Goal: Information Seeking & Learning: Learn about a topic

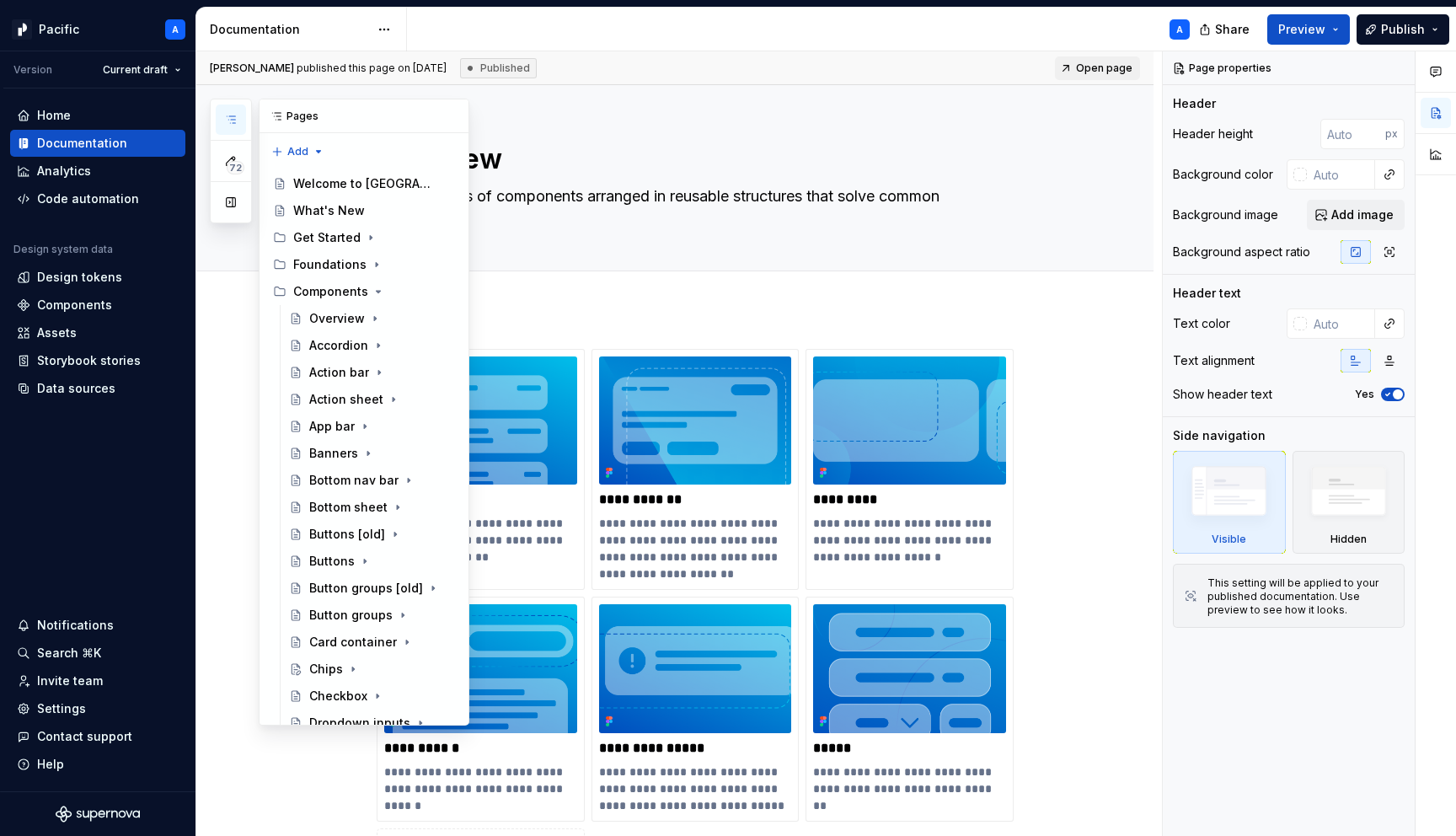
click at [237, 123] on icon "button" at bounding box center [231, 120] width 14 height 14
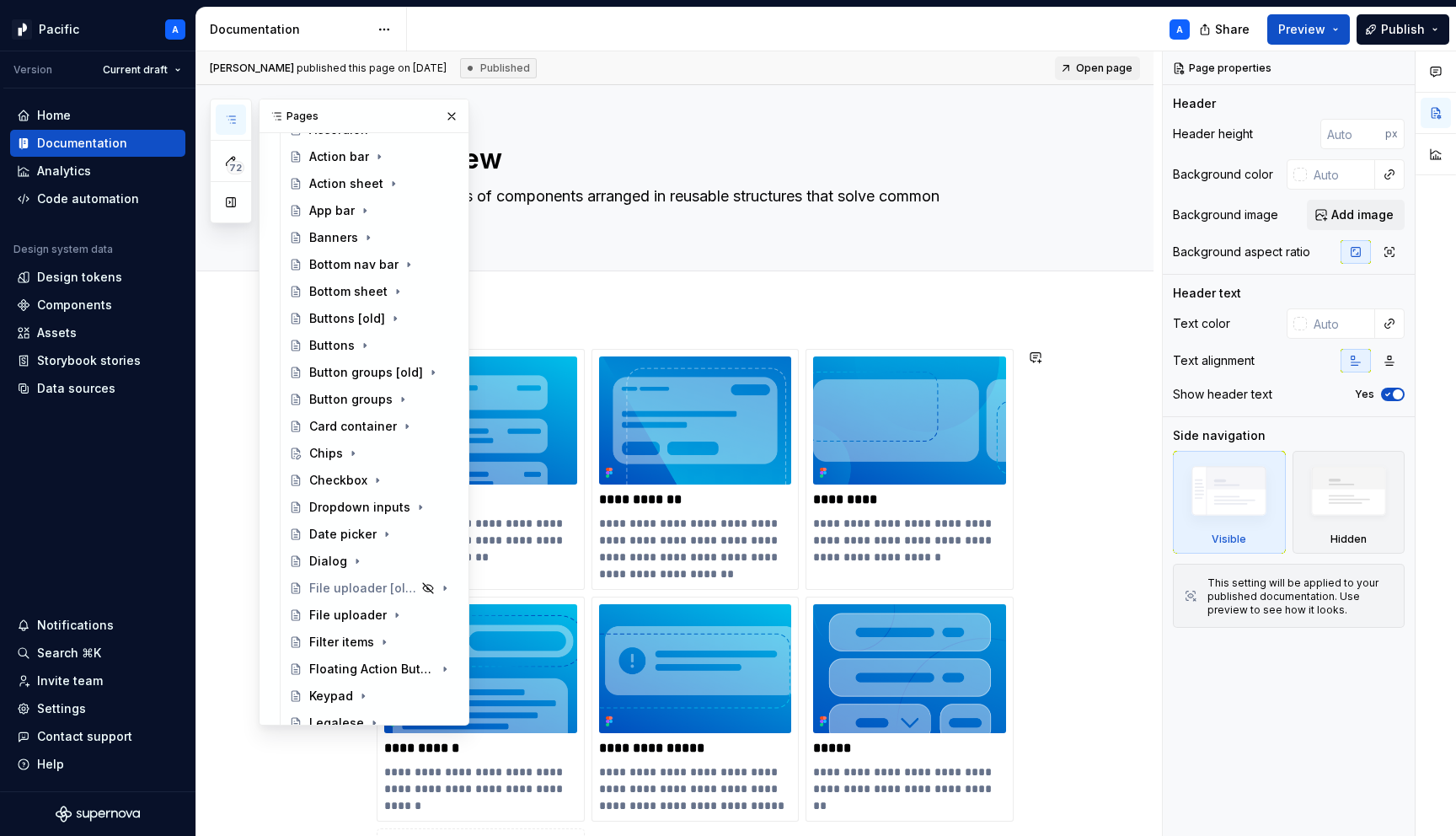
scroll to position [217, 0]
click at [331, 449] on div "Chips" at bounding box center [326, 452] width 34 height 17
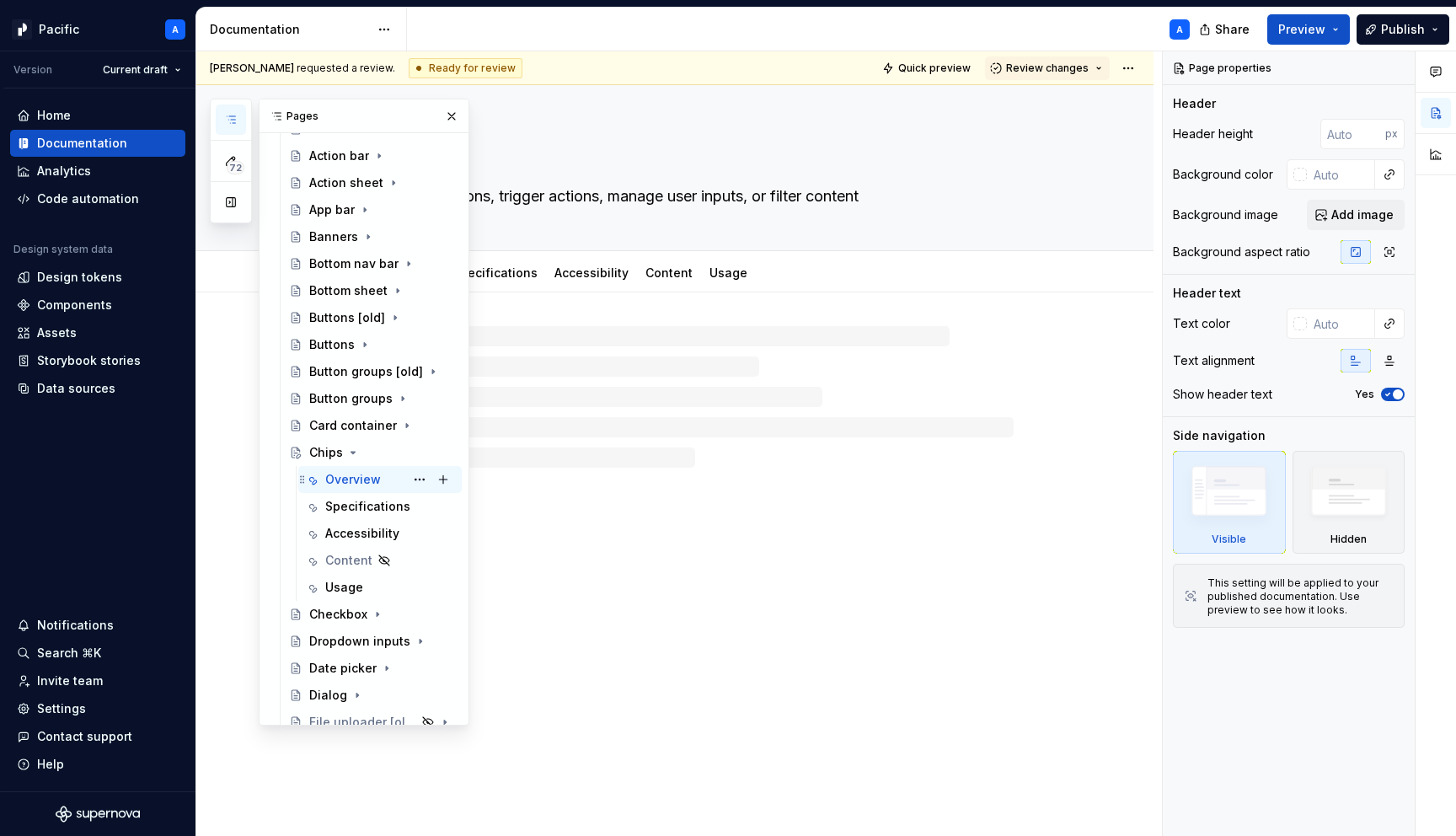
click at [335, 481] on div "Overview" at bounding box center [353, 479] width 55 height 17
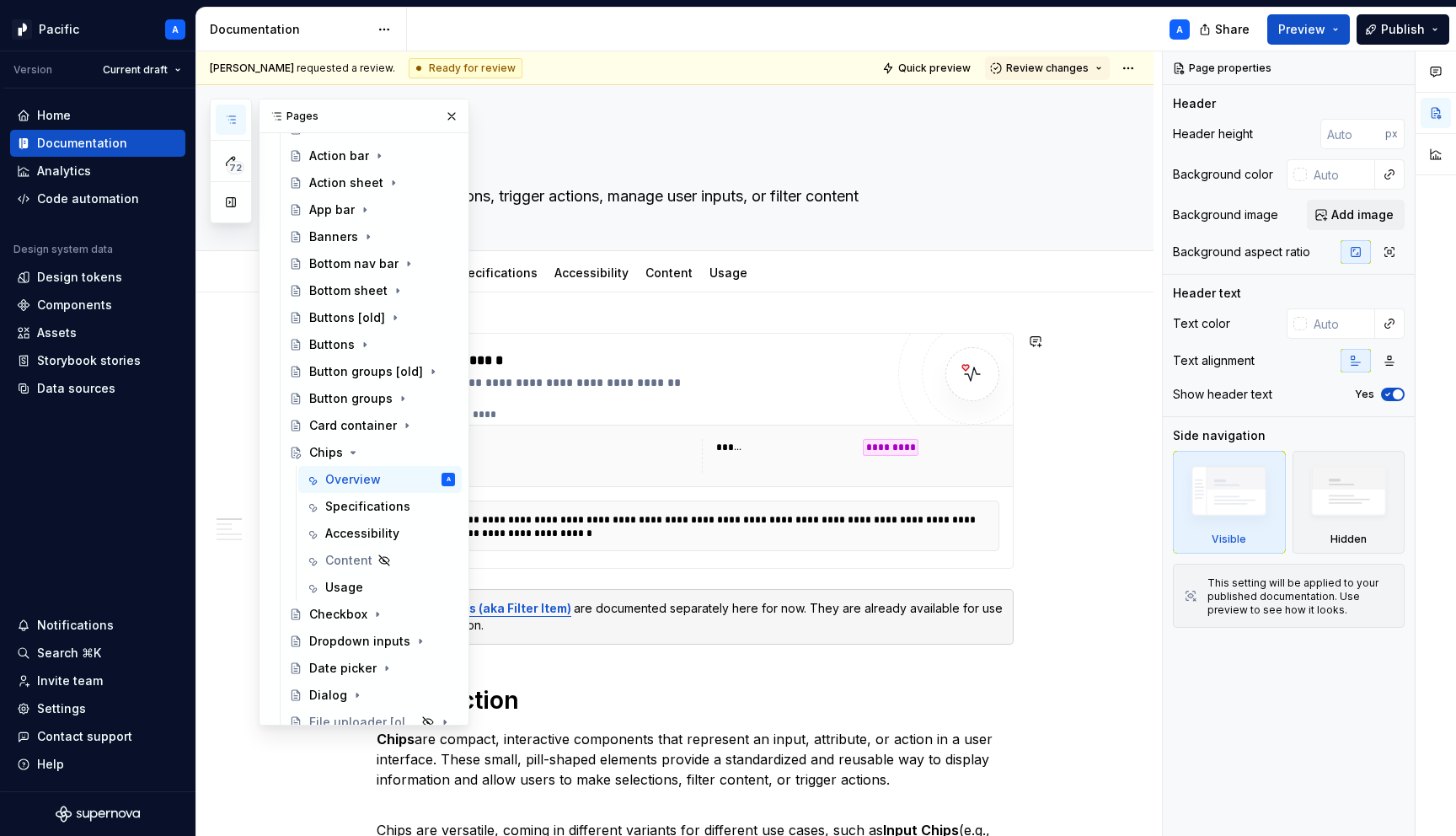
click at [772, 443] on div "******" at bounding box center [784, 447] width 137 height 17
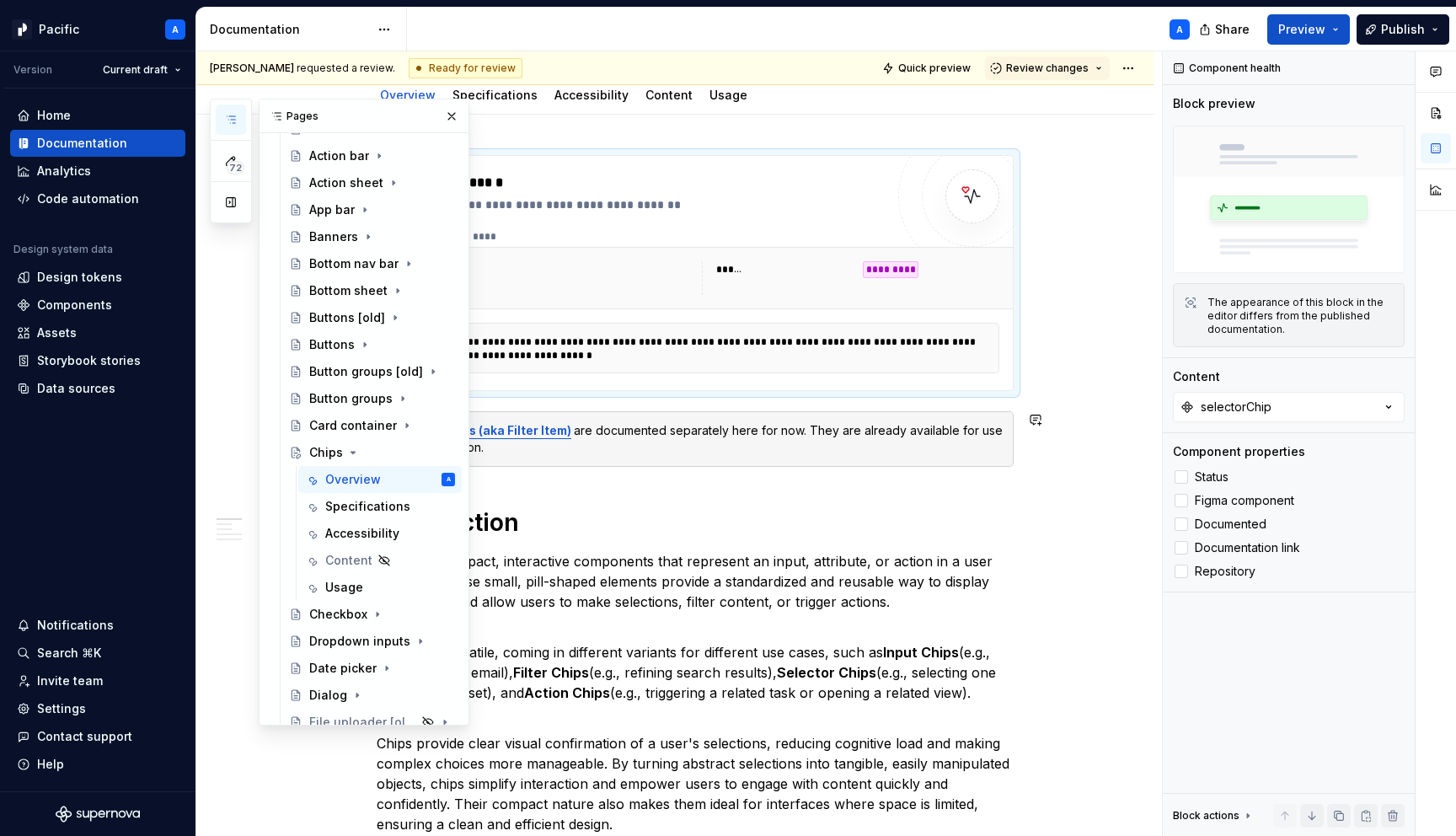
scroll to position [189, 0]
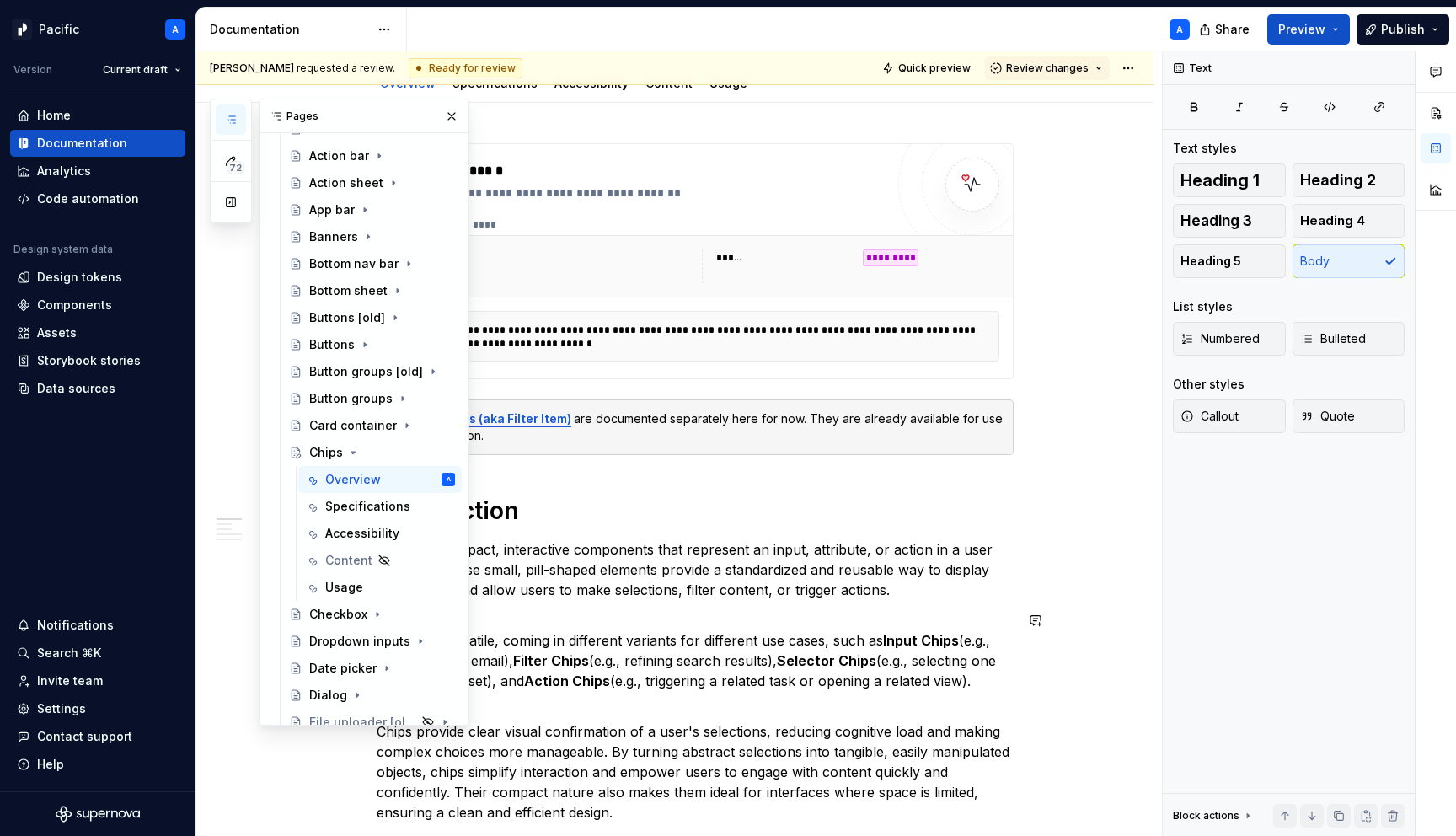
click at [716, 616] on p "Chips are versatile, coming in different variants for different use cases, such…" at bounding box center [694, 651] width 637 height 81
click at [450, 117] on button "button" at bounding box center [452, 117] width 24 height 24
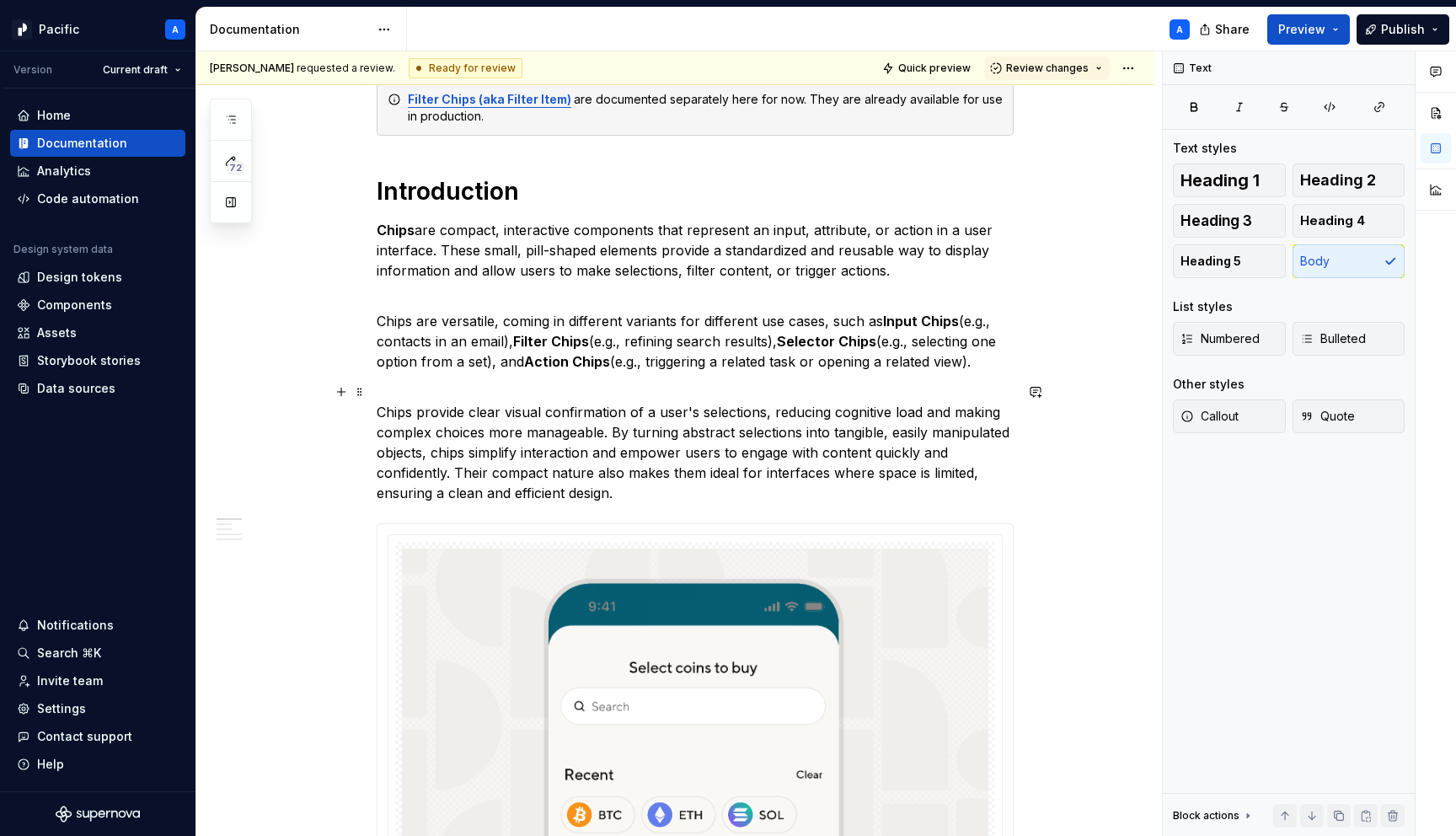
scroll to position [524, 0]
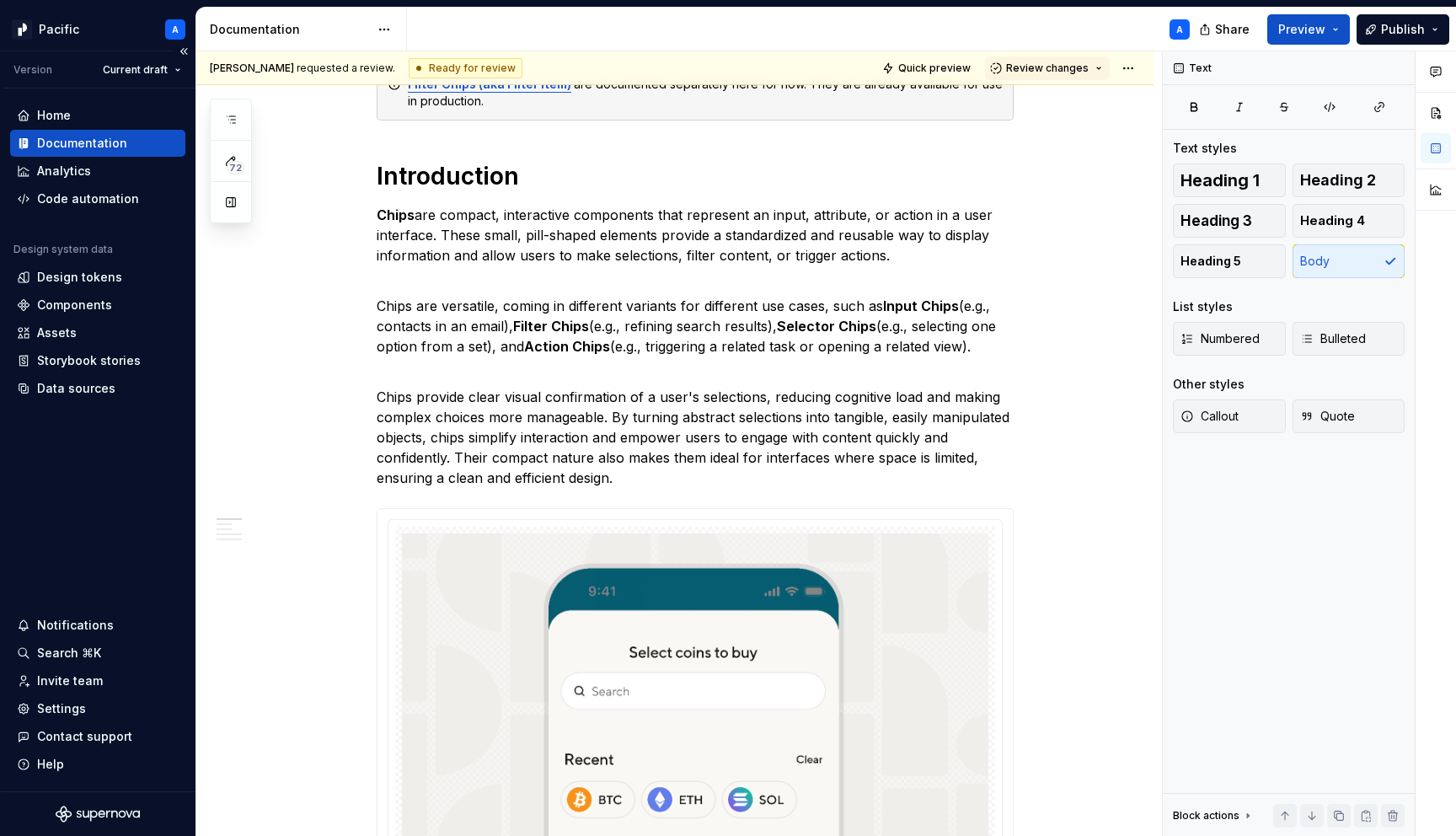
type textarea "*"
